Goal: Task Accomplishment & Management: Manage account settings

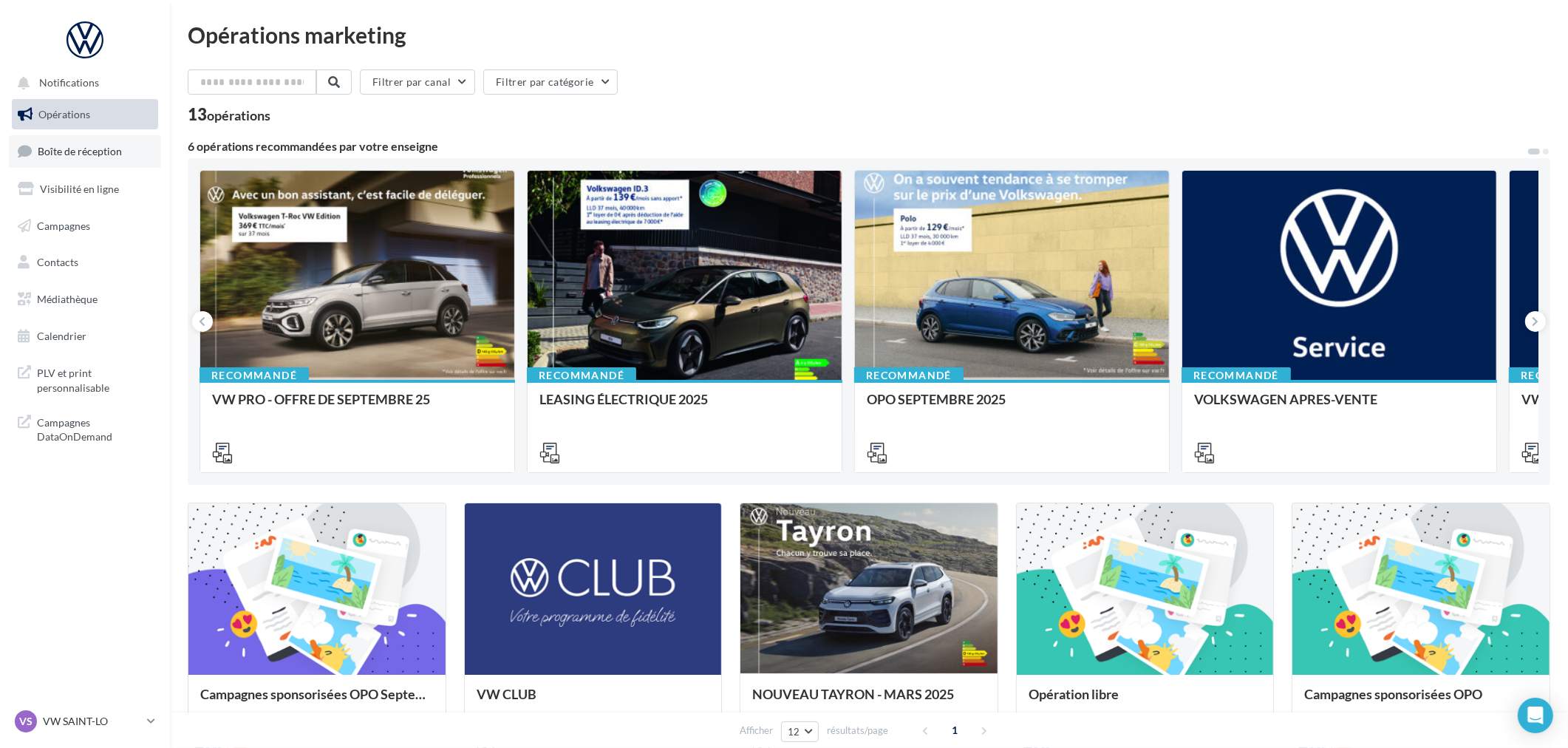
click at [109, 147] on span "Boîte de réception" at bounding box center [79, 150] width 84 height 12
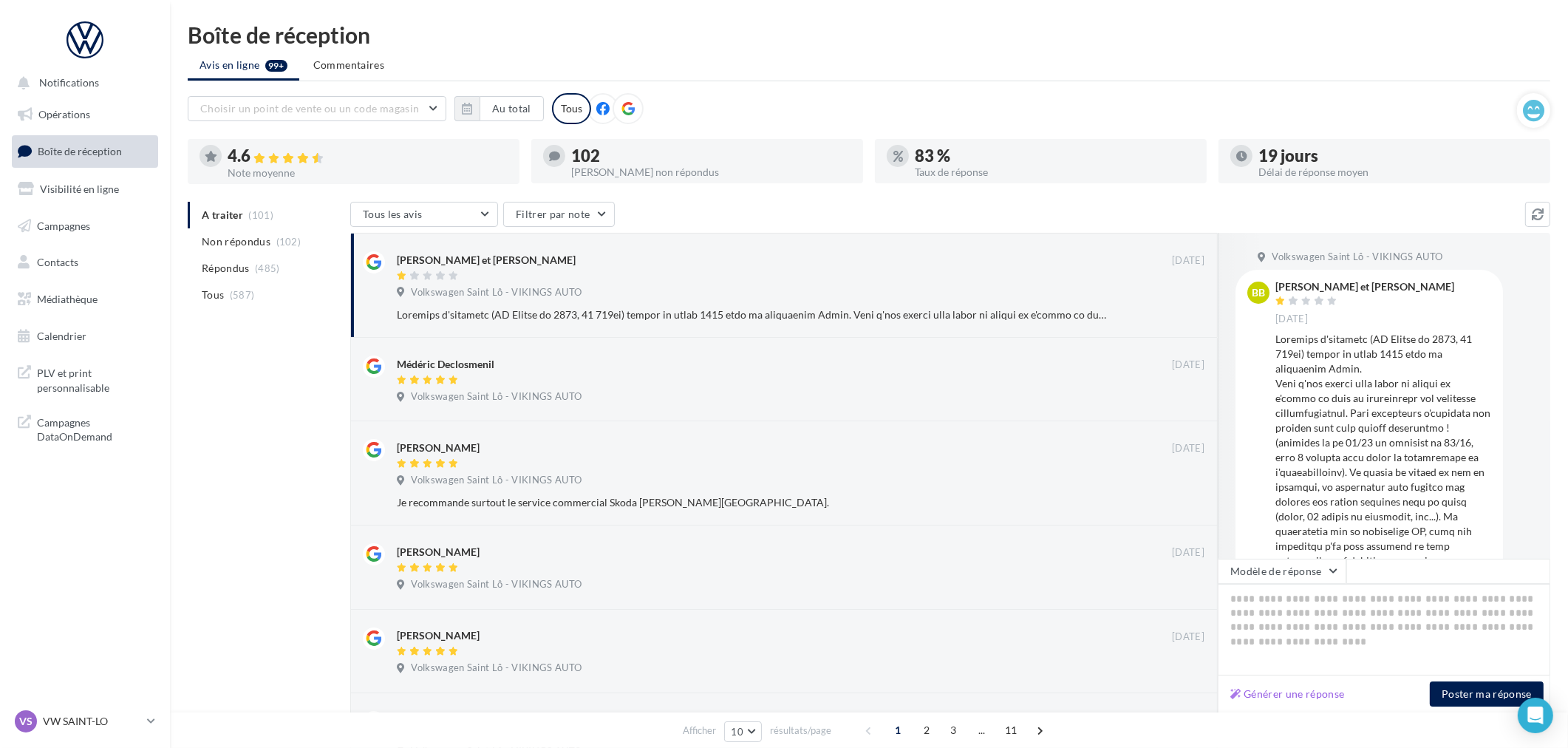
drag, startPoint x: 1338, startPoint y: 48, endPoint x: 1405, endPoint y: 2, distance: 81.3
click at [1338, 48] on div "Boîte de réception Avis en ligne 99+ Commentaires Choisir un point de vente ou …" at bounding box center [869, 598] width 1399 height 1149
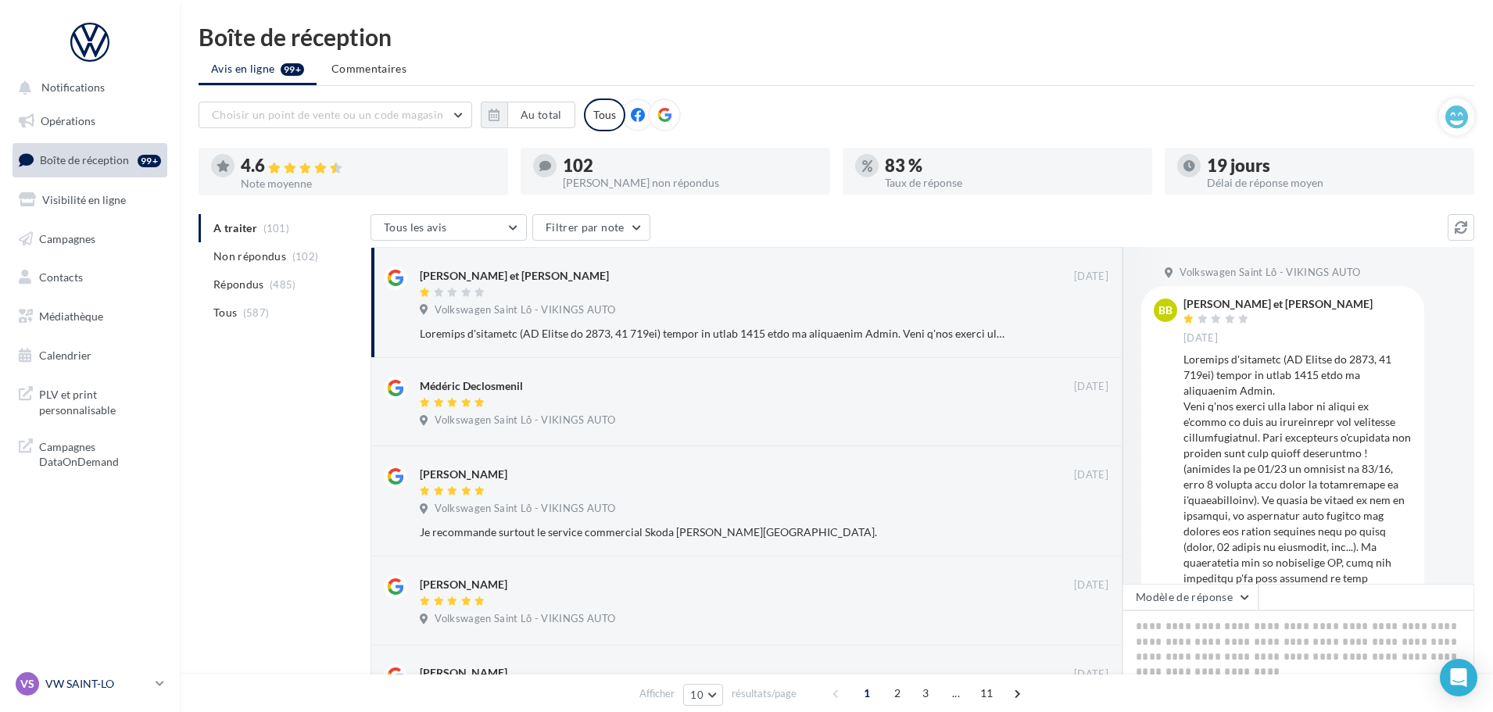
click at [95, 692] on div "VS VW SAINT-LO vw-stlo-vau" at bounding box center [83, 683] width 134 height 23
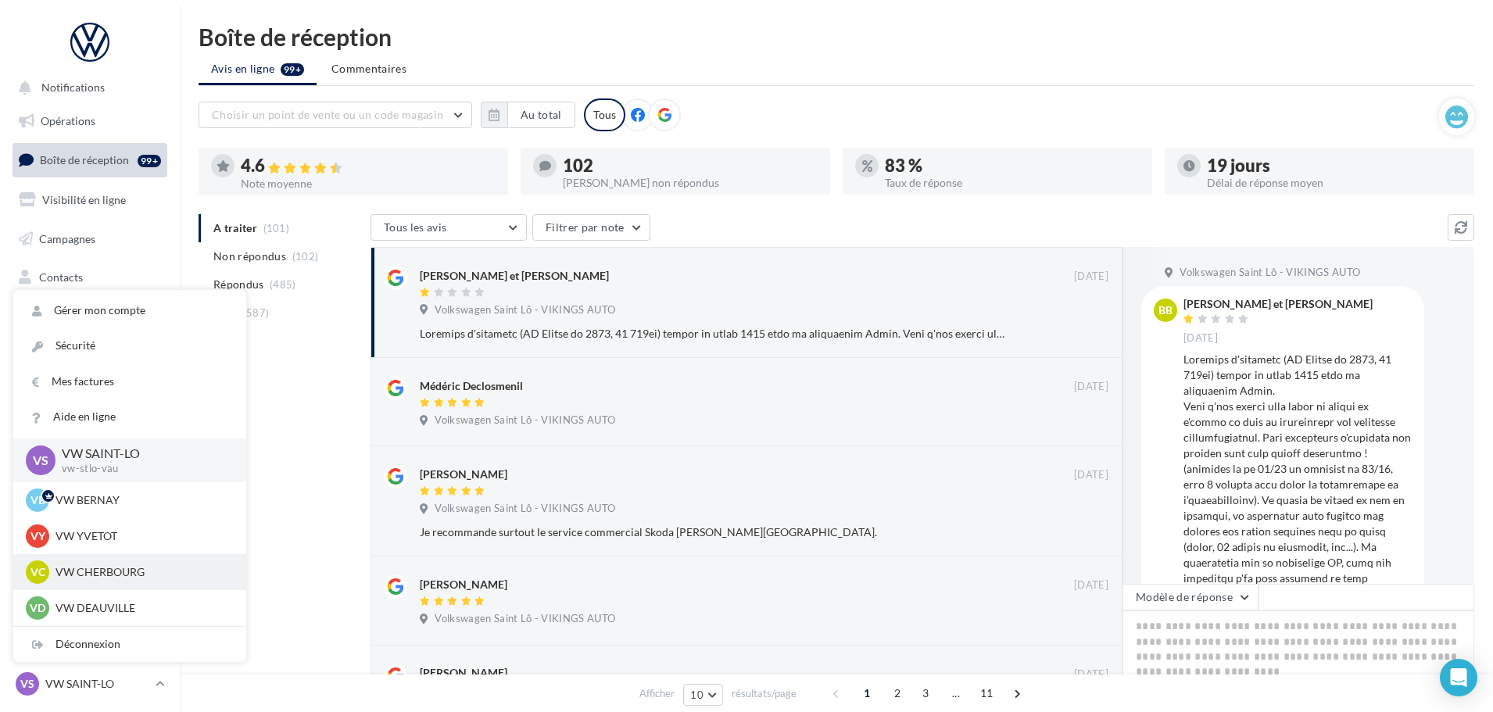
scroll to position [78, 0]
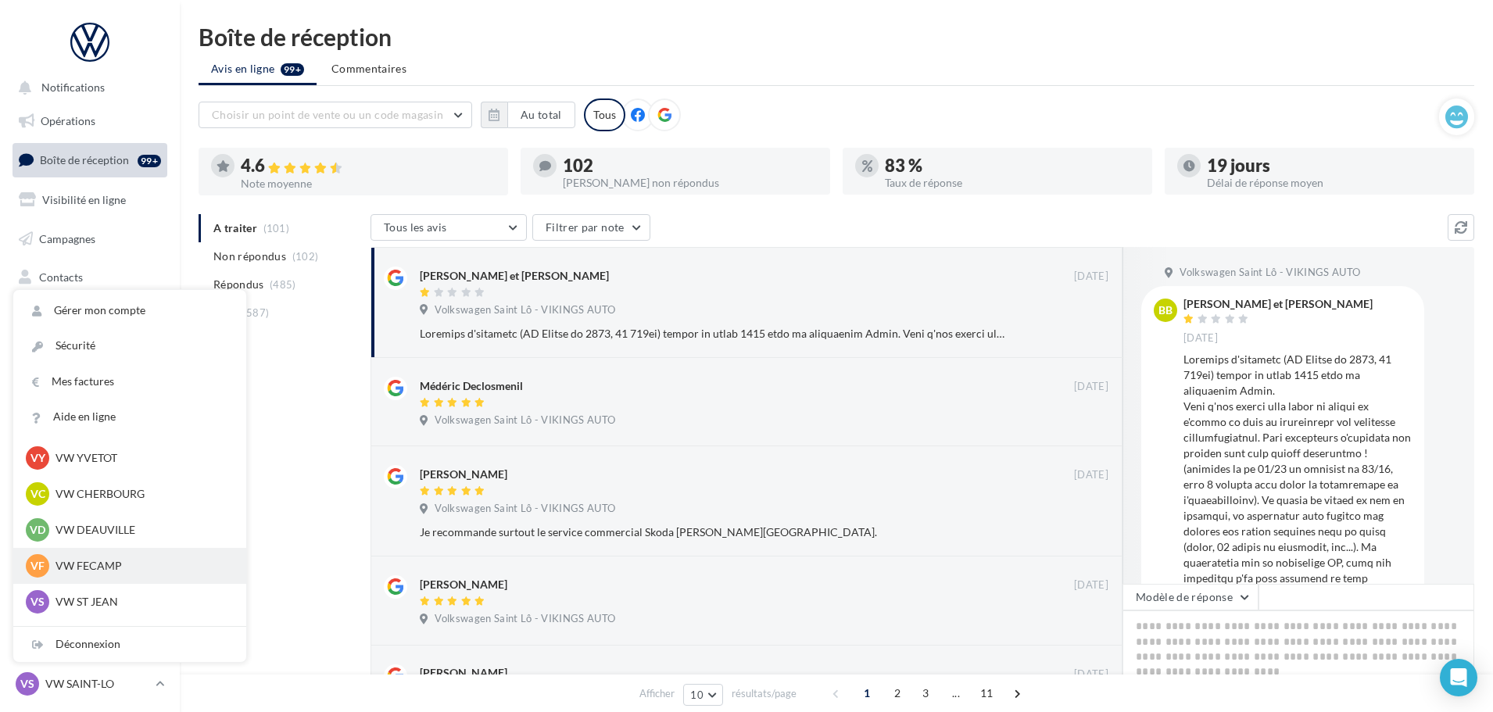
click at [100, 564] on p "VW FECAMP" at bounding box center [141, 566] width 172 height 16
